Goal: Information Seeking & Learning: Learn about a topic

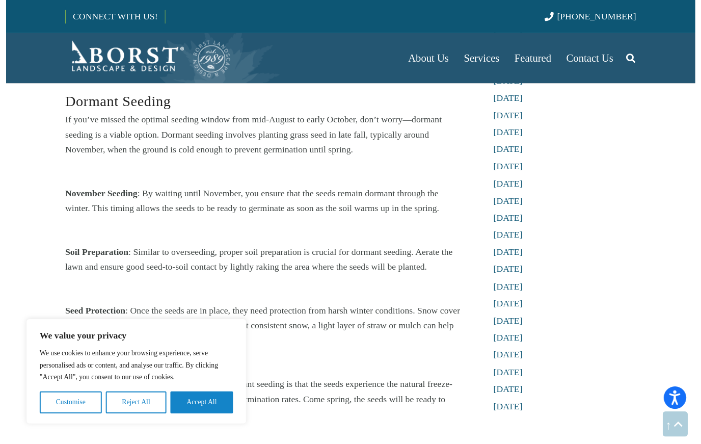
scroll to position [1945, 0]
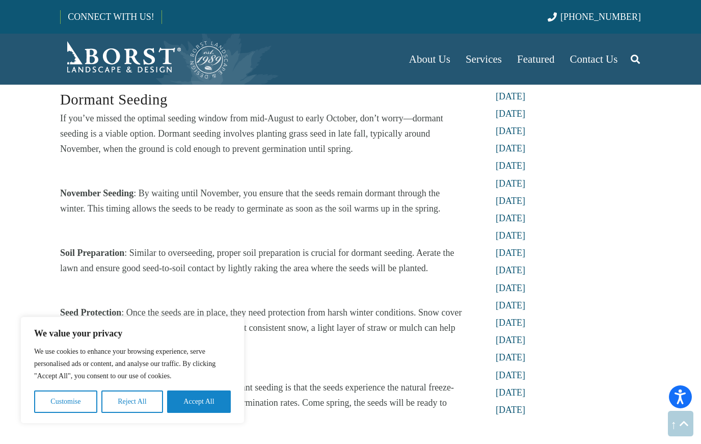
click at [579, 282] on li "[DATE]" at bounding box center [568, 288] width 145 height 13
click at [580, 282] on li "[DATE]" at bounding box center [568, 288] width 145 height 13
click at [579, 282] on li "[DATE]" at bounding box center [568, 288] width 145 height 13
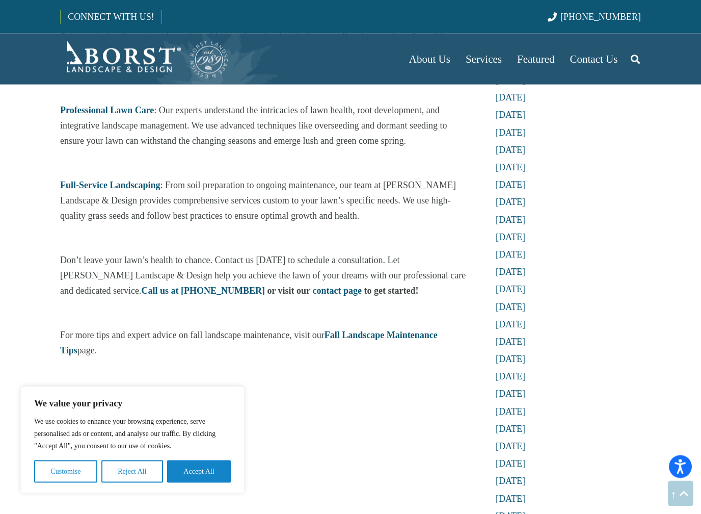
scroll to position [2400, 0]
click at [589, 301] on li "[DATE]" at bounding box center [568, 307] width 145 height 13
click at [588, 301] on li "[DATE]" at bounding box center [568, 307] width 145 height 13
click at [580, 301] on li "[DATE]" at bounding box center [568, 307] width 145 height 13
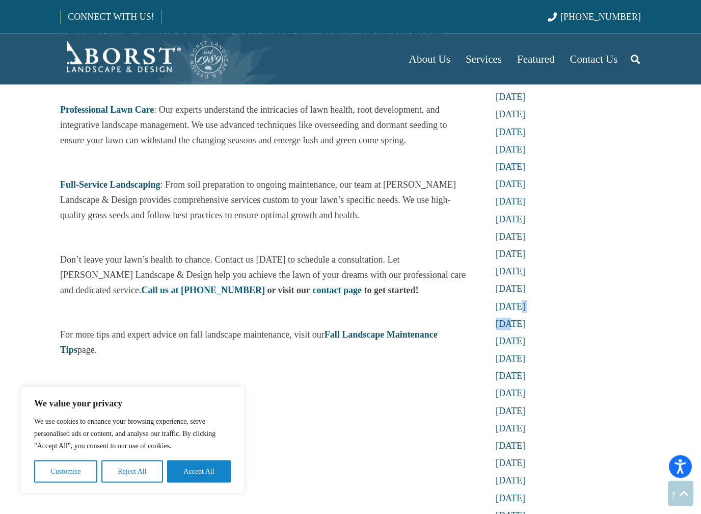
click at [590, 301] on li "[DATE]" at bounding box center [568, 307] width 145 height 13
click at [582, 301] on li "[DATE]" at bounding box center [568, 307] width 145 height 13
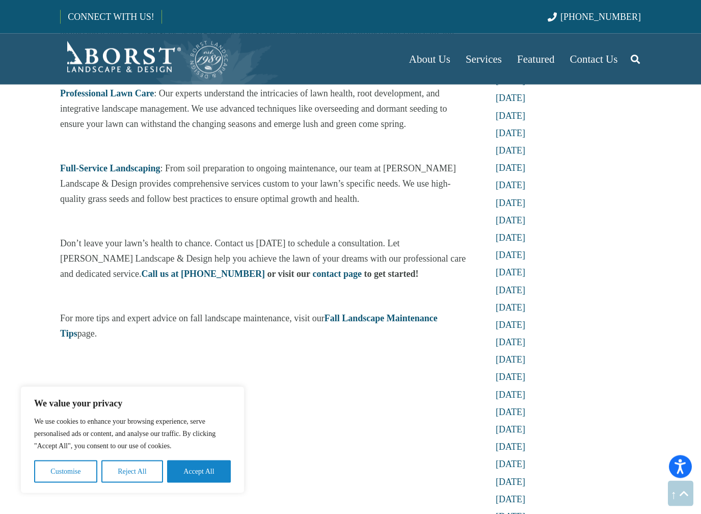
scroll to position [2416, 0]
click at [587, 284] on li "[DATE]" at bounding box center [568, 290] width 145 height 13
click at [585, 284] on li "[DATE]" at bounding box center [568, 290] width 145 height 13
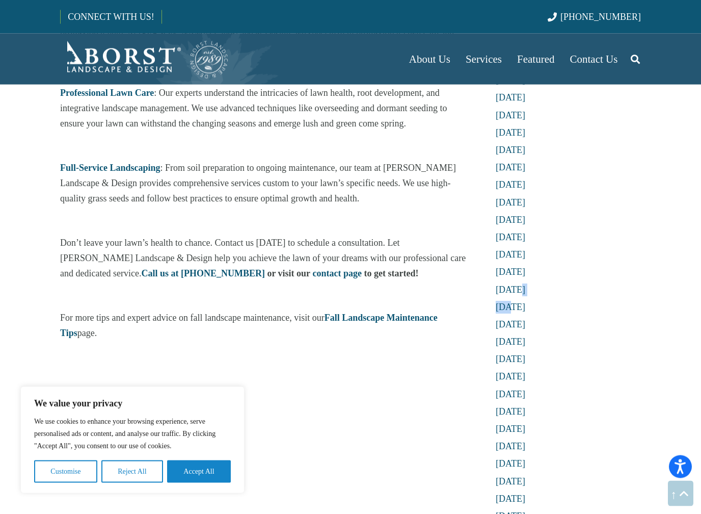
click at [585, 284] on li "[DATE]" at bounding box center [568, 290] width 145 height 13
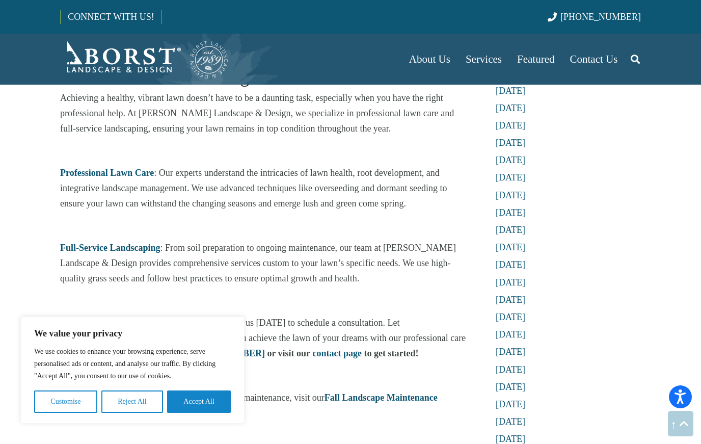
scroll to position [2336, 0]
click at [10, 1] on div "CONNECT WITH US! [PHONE_NUMBER]" at bounding box center [350, 17] width 701 height 34
